Goal: Transaction & Acquisition: Subscribe to service/newsletter

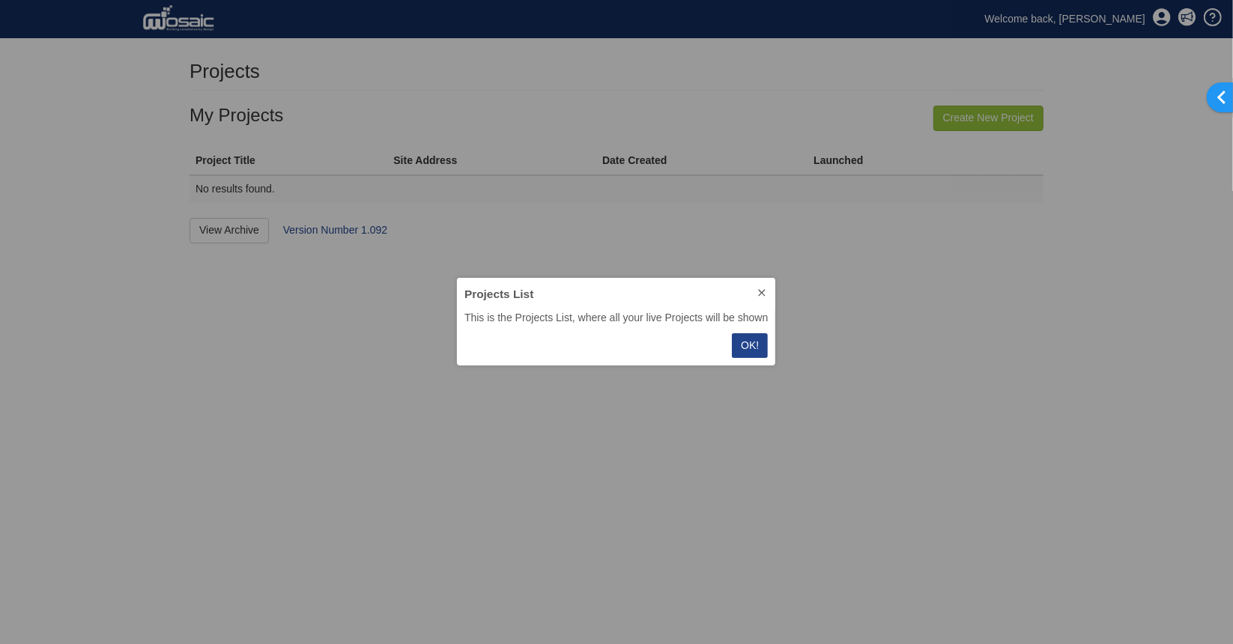
scroll to position [76, 307]
click at [750, 345] on p "OK!" at bounding box center [750, 346] width 18 height 16
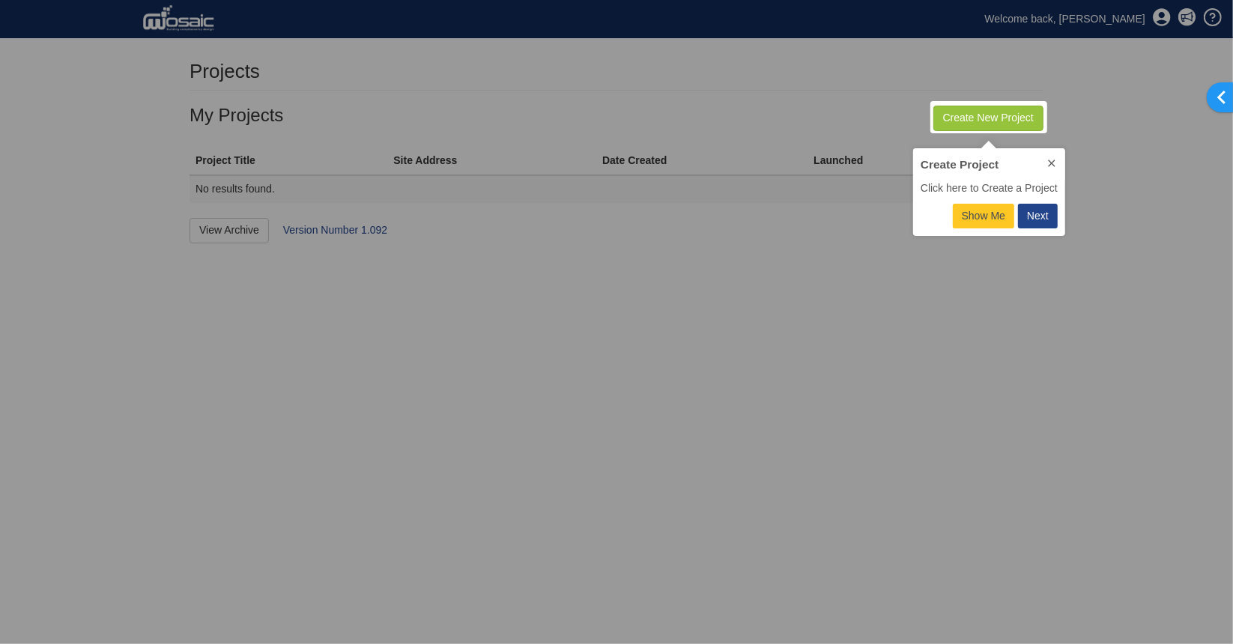
scroll to position [76, 141]
click at [1050, 160] on icon at bounding box center [1052, 163] width 12 height 12
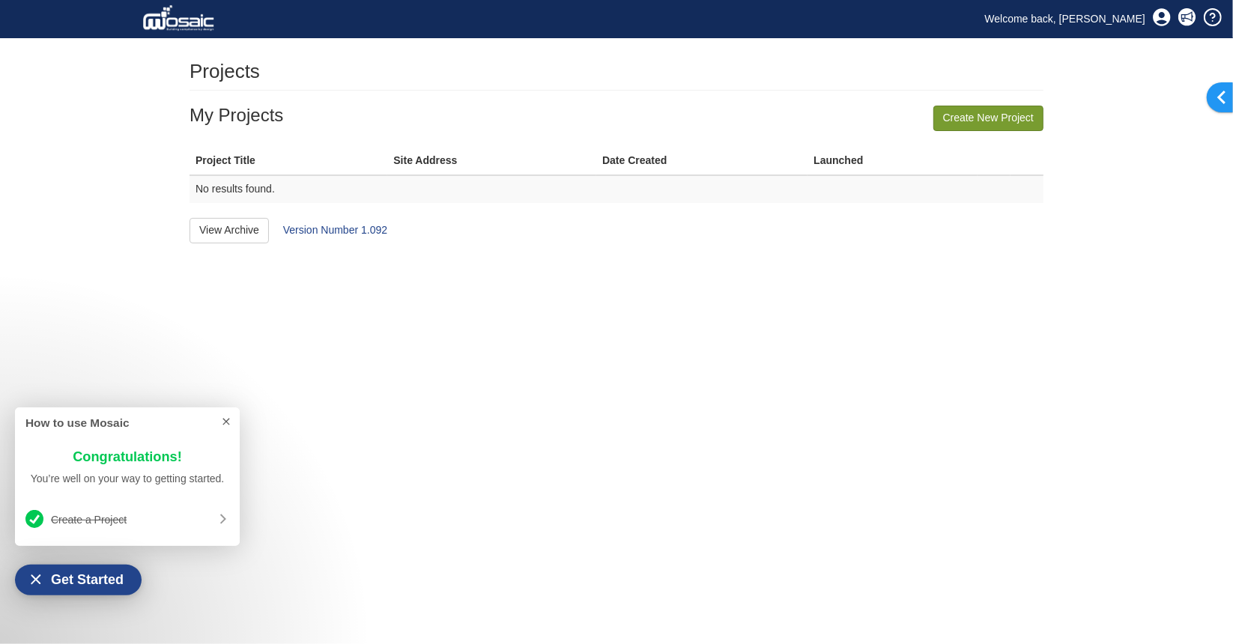
scroll to position [19, 85]
click at [1077, 19] on link "Welcome back, [PERSON_NAME]" at bounding box center [1065, 18] width 183 height 22
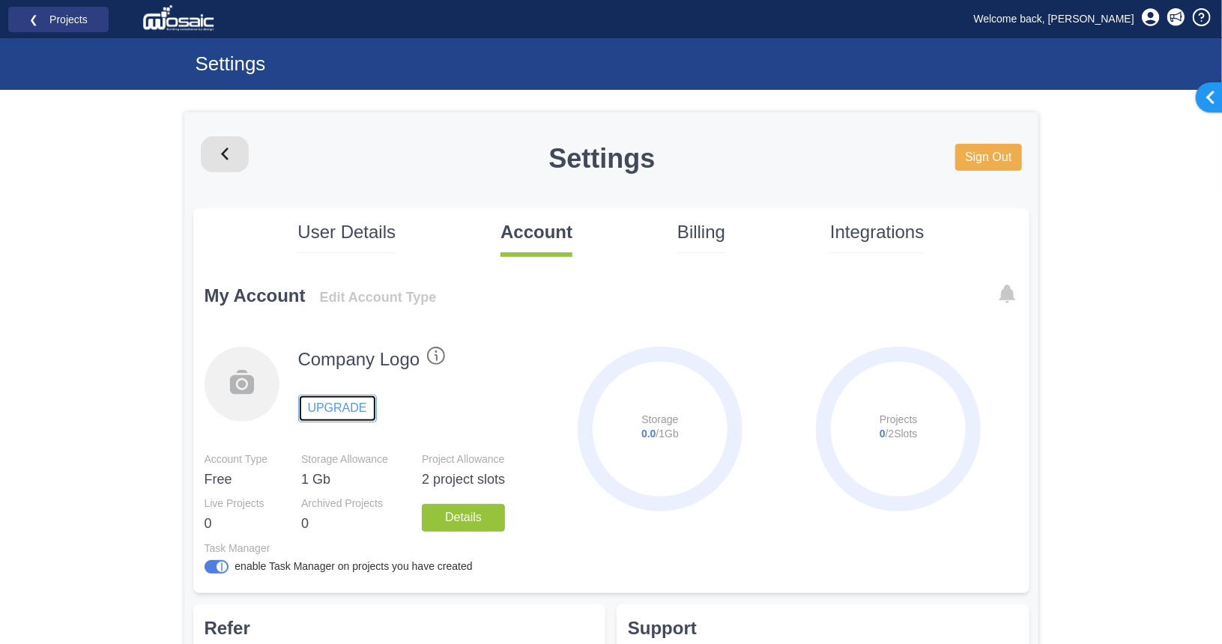
click at [340, 410] on link "UPGRADE" at bounding box center [337, 409] width 79 height 28
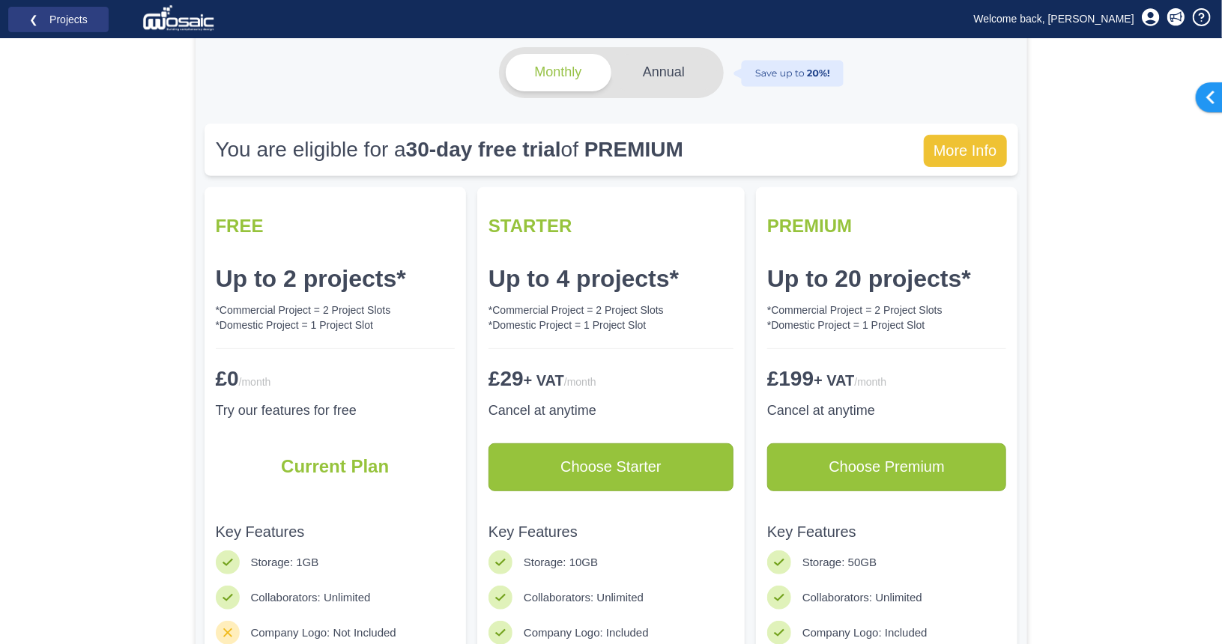
scroll to position [300, 0]
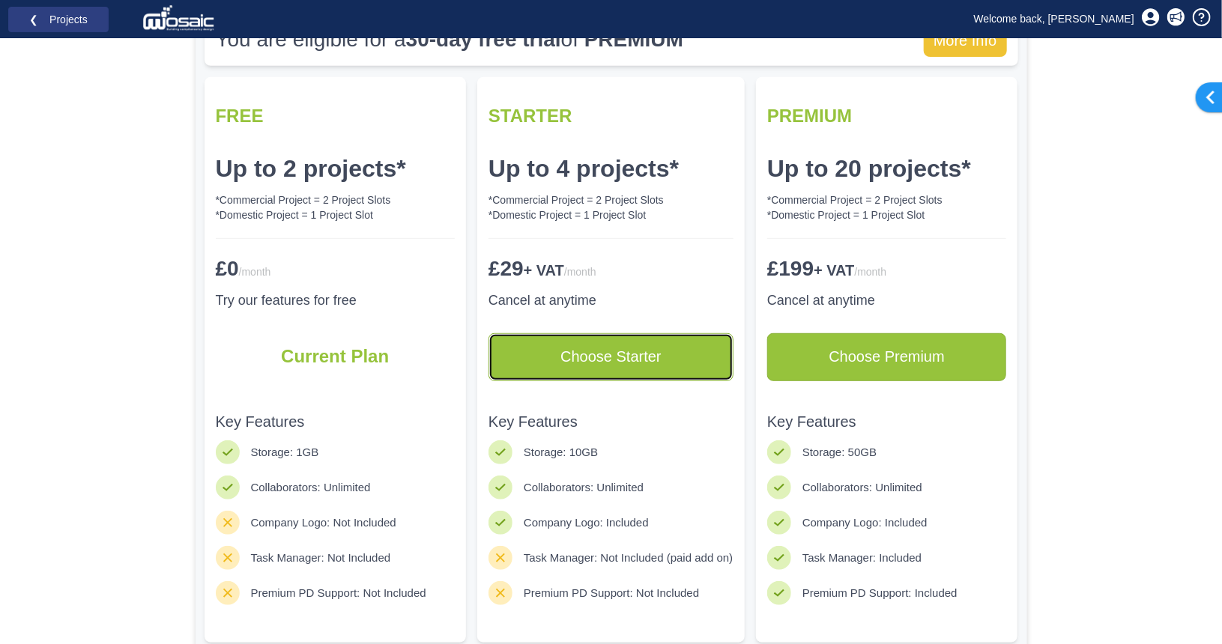
click at [596, 359] on link "Choose Starter" at bounding box center [610, 357] width 245 height 48
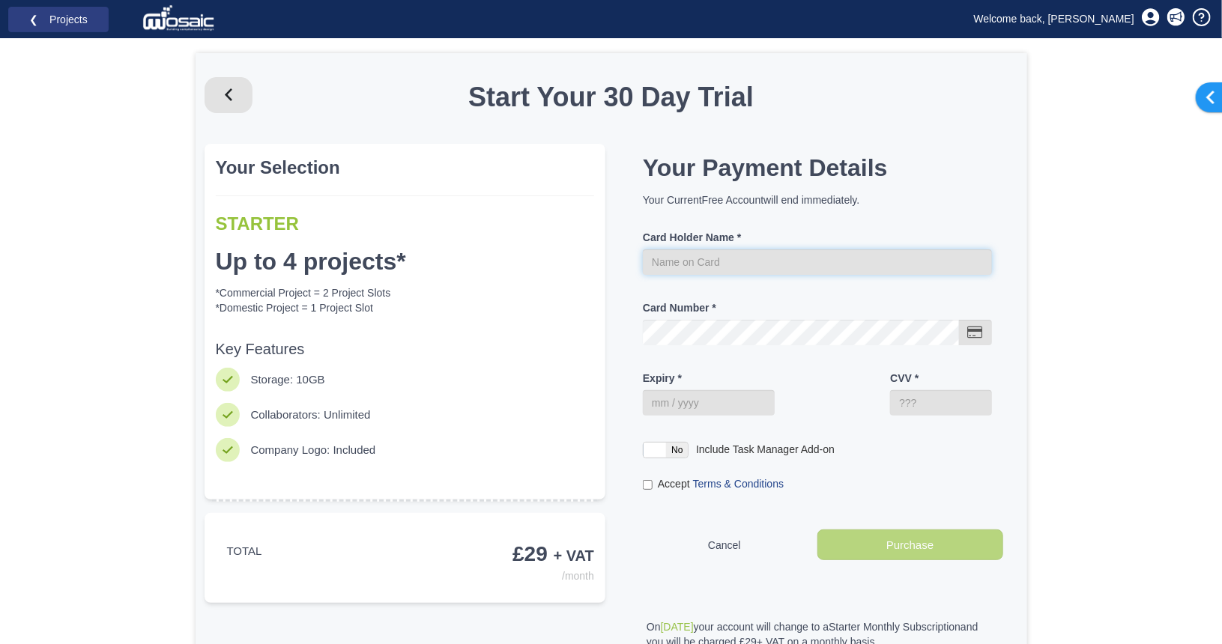
click at [731, 264] on input "Card Holder Name" at bounding box center [817, 261] width 349 height 25
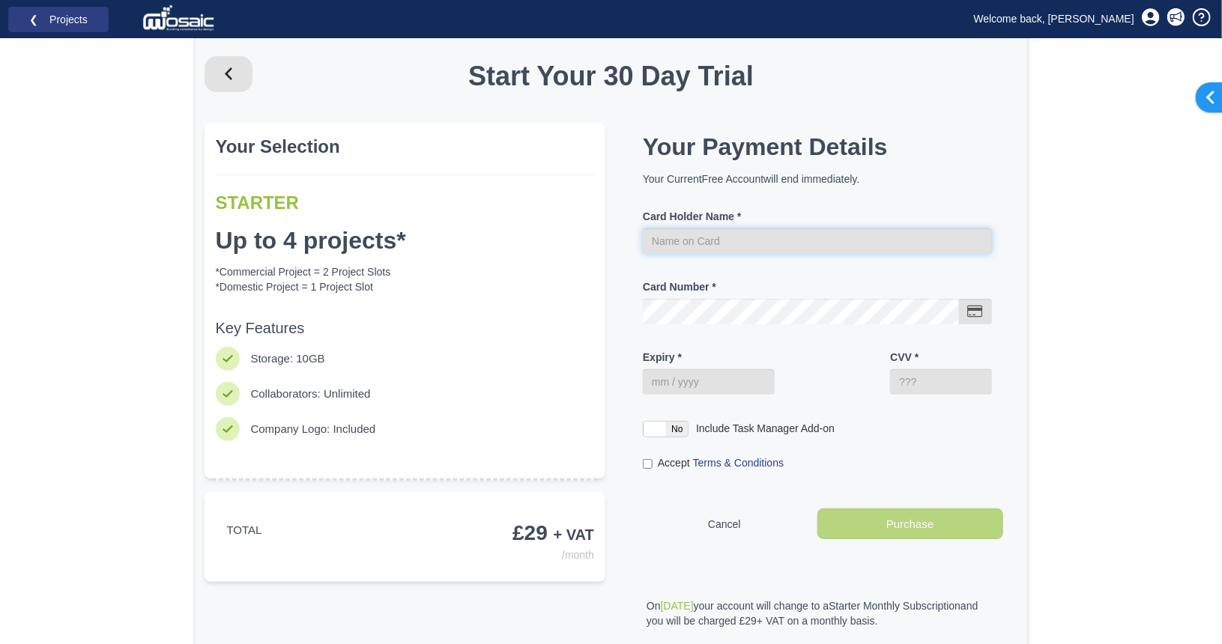
scroll to position [32, 0]
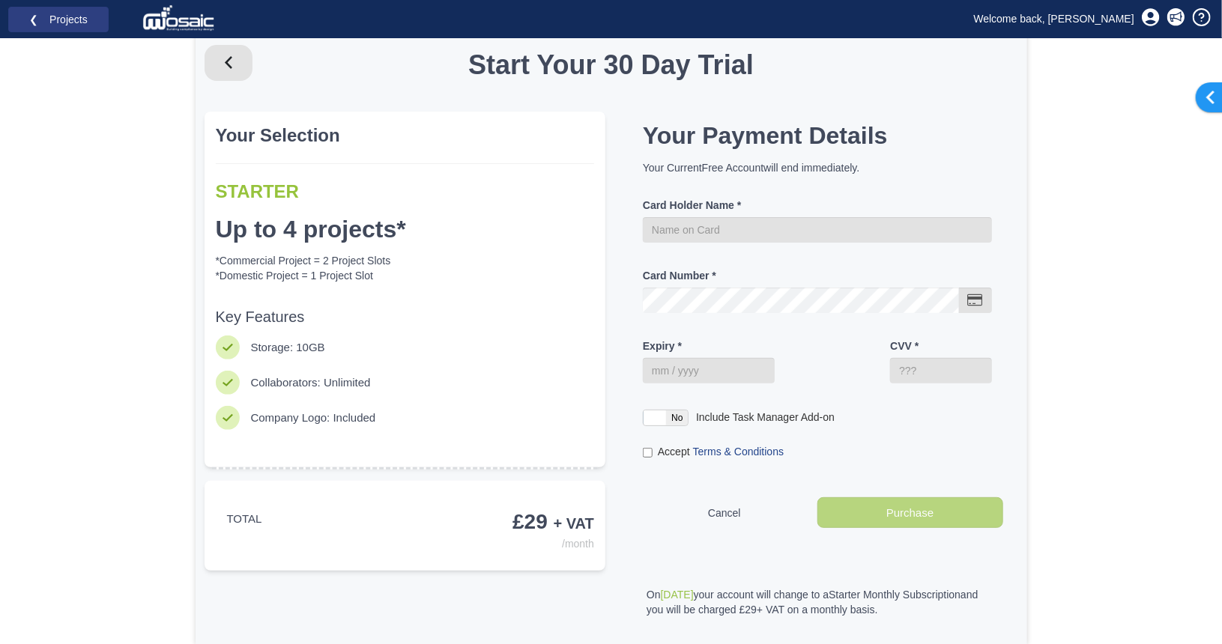
drag, startPoint x: 768, startPoint y: 212, endPoint x: 786, endPoint y: 219, distance: 19.5
click at [769, 212] on div "Card Holder Name" at bounding box center [817, 220] width 349 height 44
click at [806, 225] on input "Card Holder Name" at bounding box center [817, 229] width 349 height 25
type input "ALEXANDER HAMER"
type input "01 / 2026"
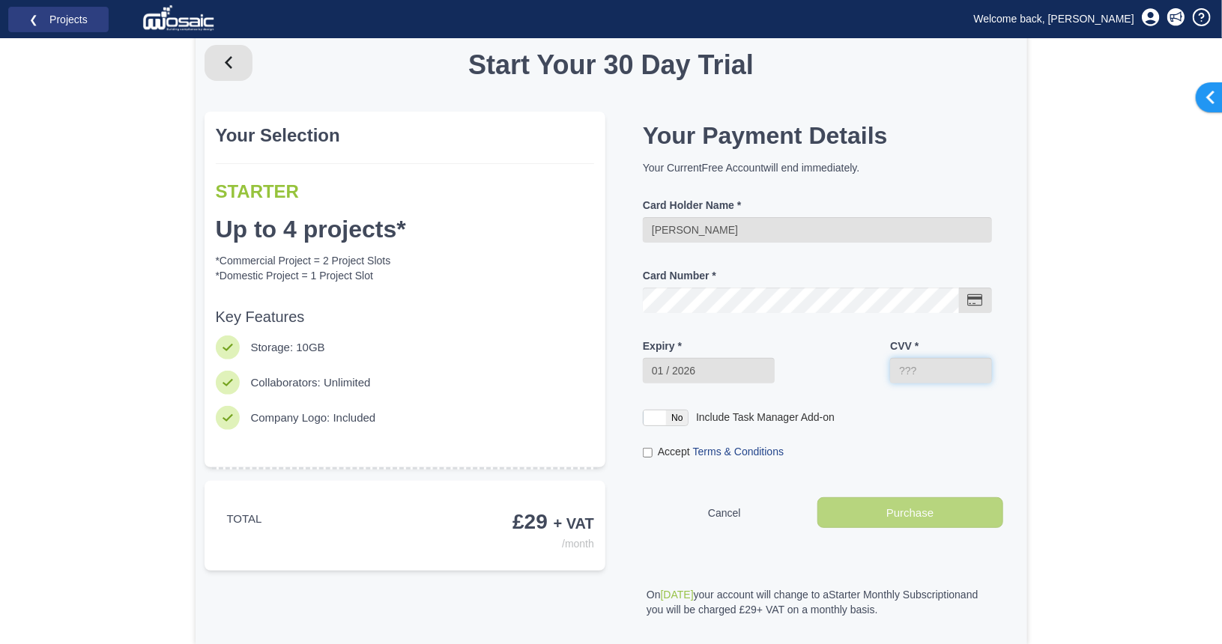
type input "221"
click at [648, 452] on input "Accept" at bounding box center [648, 453] width 10 height 10
checkbox input "true"
click at [932, 505] on button "Purchase" at bounding box center [910, 512] width 186 height 31
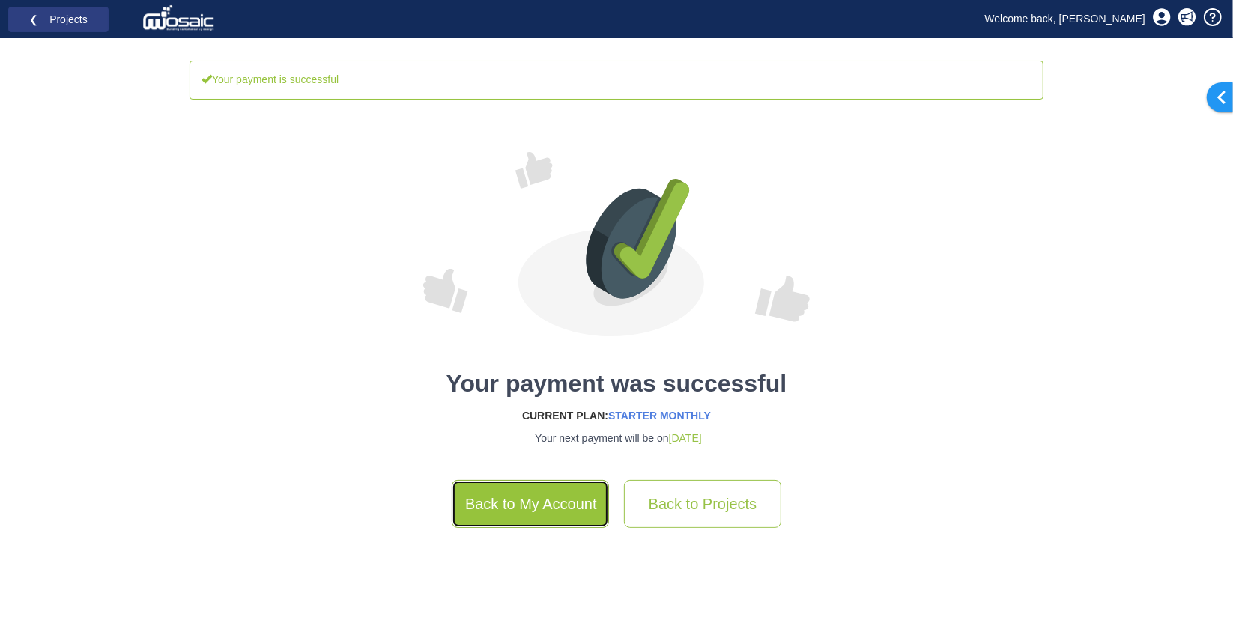
click at [534, 509] on link "Back to My Account" at bounding box center [530, 504] width 157 height 48
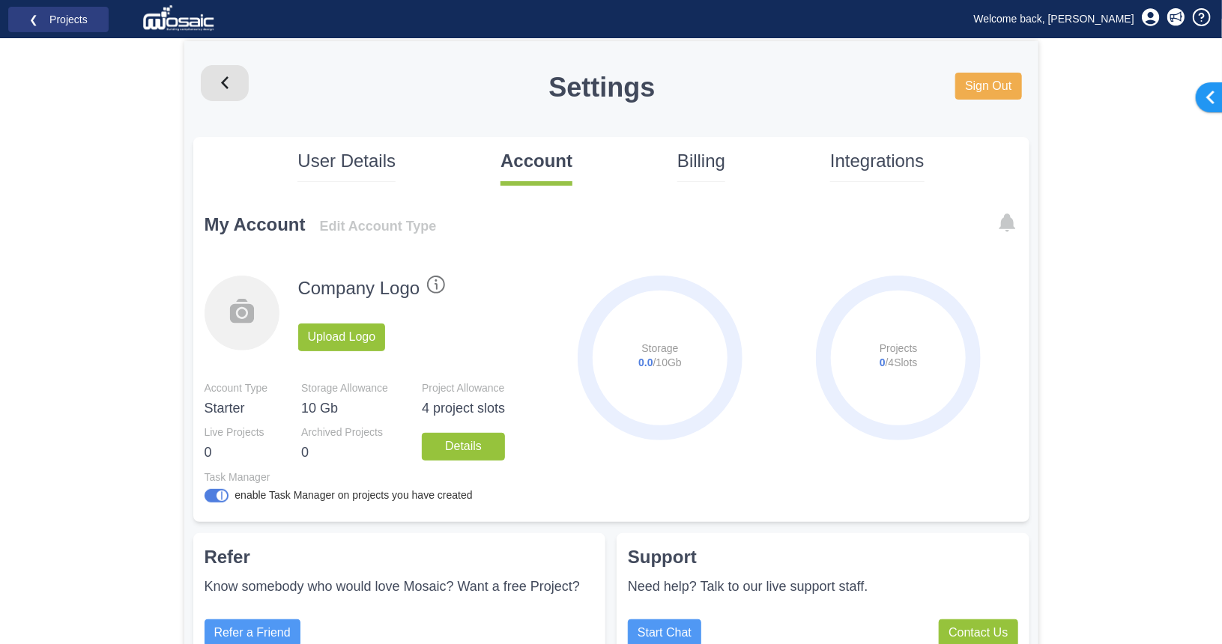
scroll to position [127, 0]
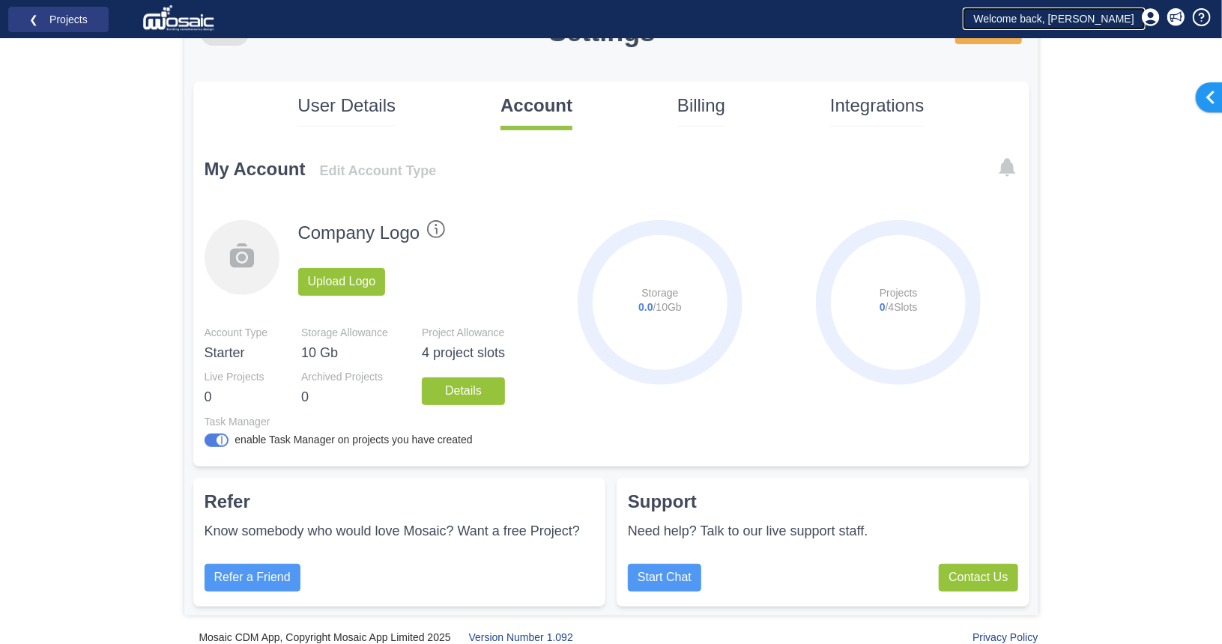
click at [1114, 19] on link "Welcome back, [PERSON_NAME]" at bounding box center [1053, 18] width 183 height 22
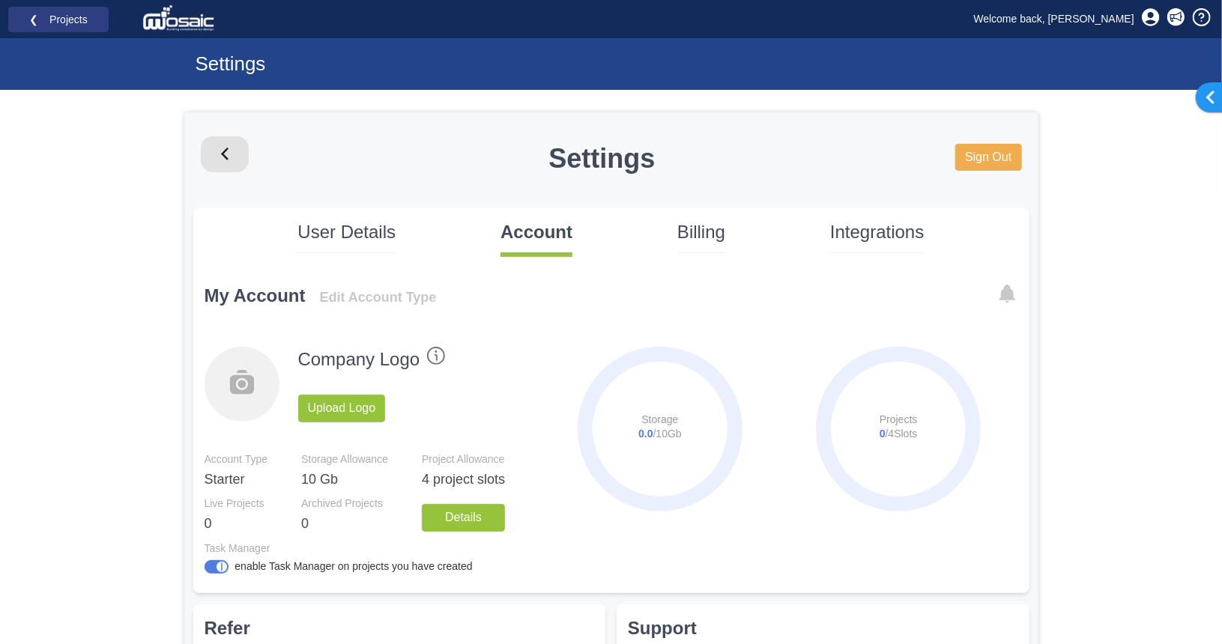
click at [971, 172] on div "Sign Out" at bounding box center [988, 159] width 66 height 46
click at [978, 154] on link "Sign Out" at bounding box center [988, 158] width 66 height 28
